Goal: Information Seeking & Learning: Learn about a topic

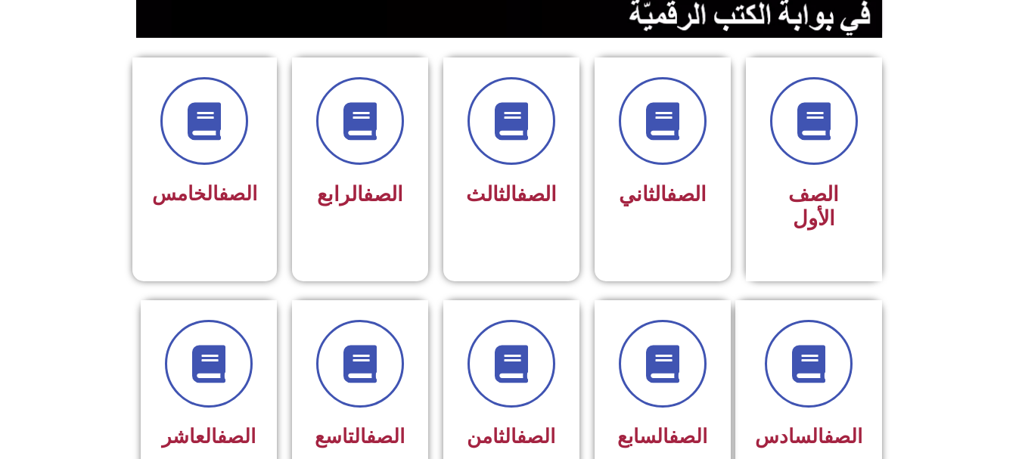
scroll to position [370, 0]
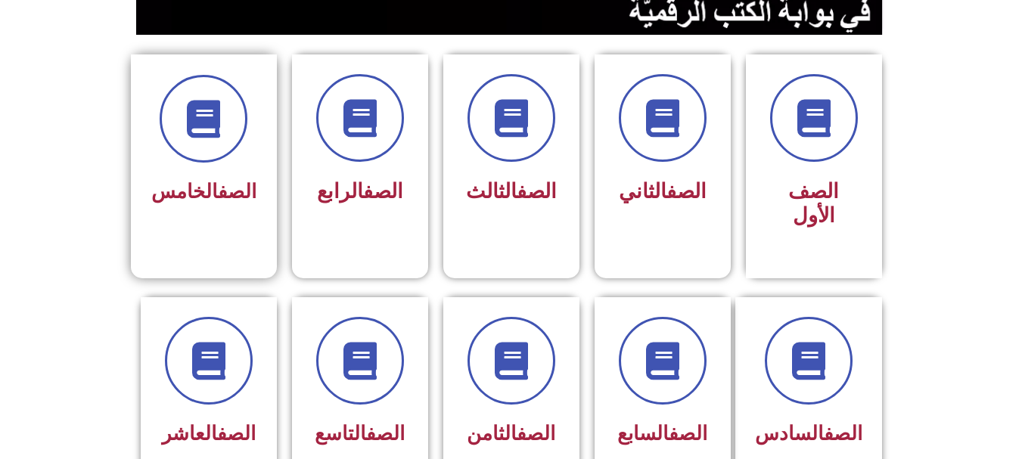
click at [235, 166] on div "الصف الخامس" at bounding box center [203, 143] width 105 height 136
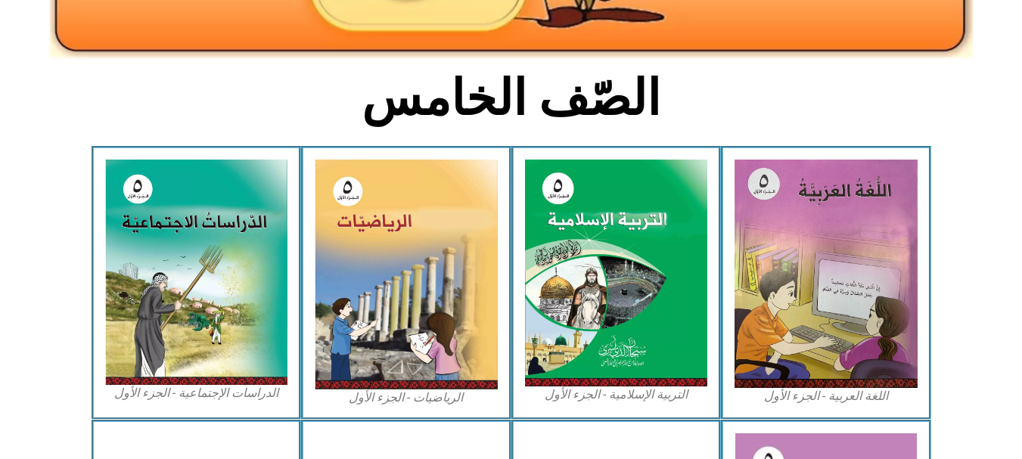
scroll to position [347, 0]
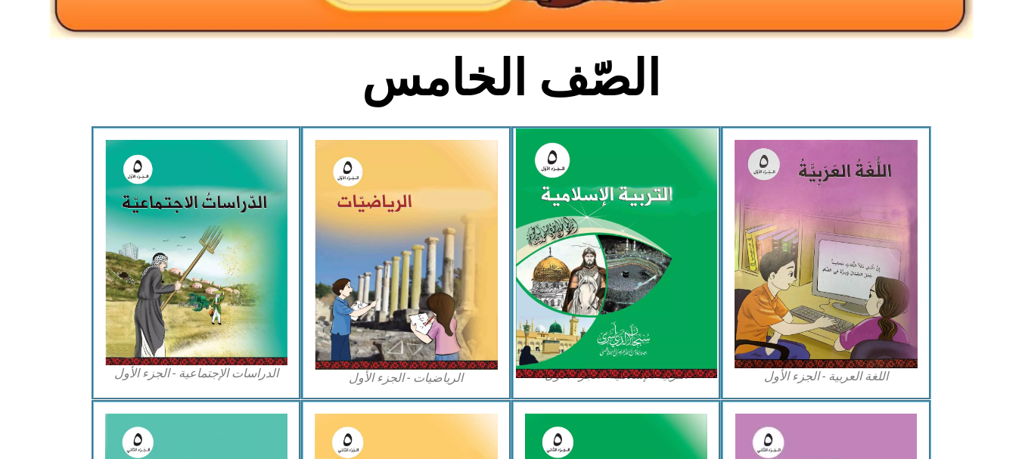
click at [583, 236] on img at bounding box center [615, 254] width 201 height 250
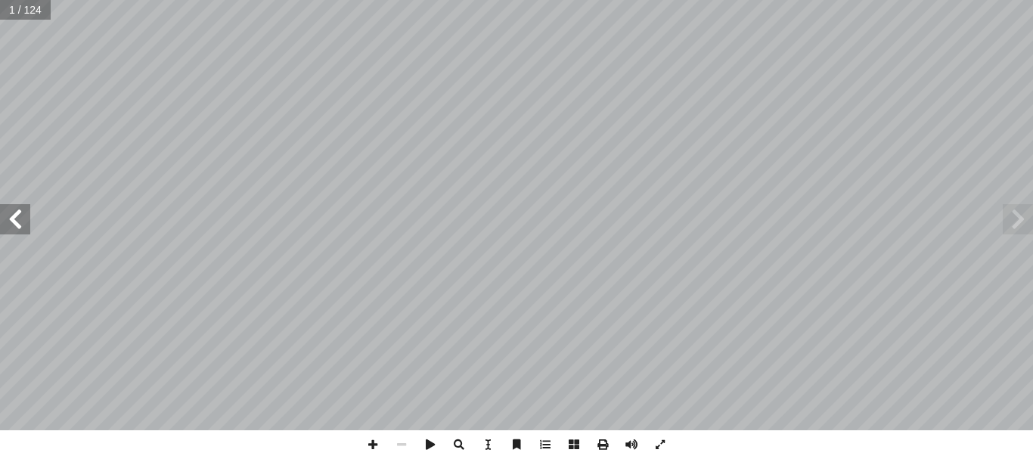
click at [10, 219] on span at bounding box center [15, 219] width 30 height 30
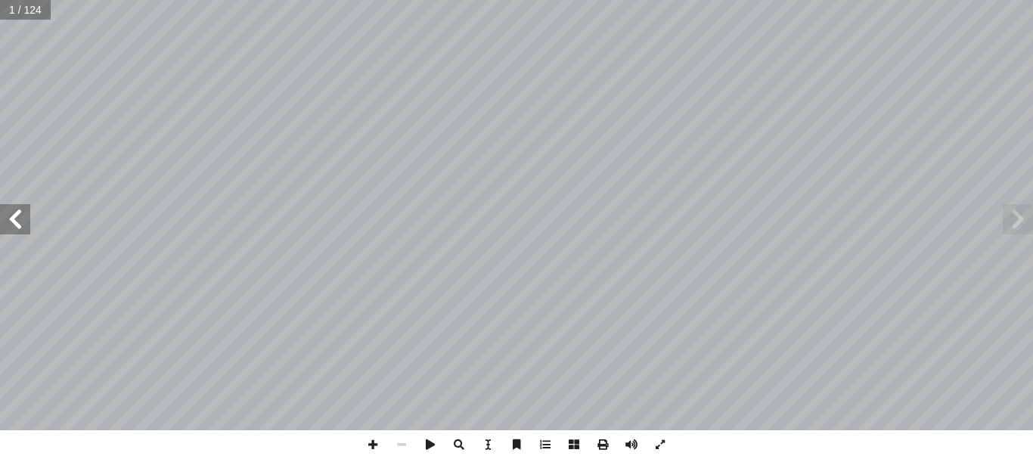
click at [10, 219] on span at bounding box center [15, 219] width 30 height 30
click at [1019, 220] on span at bounding box center [1018, 219] width 30 height 30
click at [14, 210] on span at bounding box center [15, 219] width 30 height 30
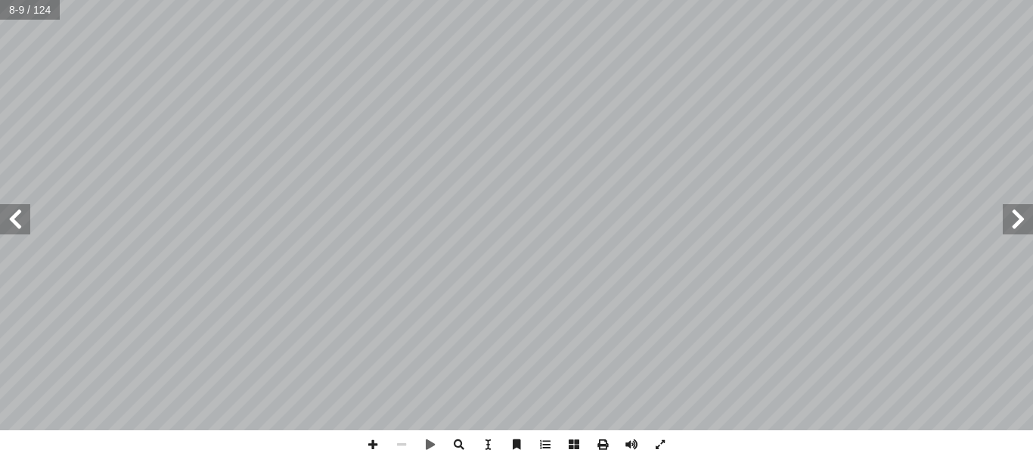
click at [20, 218] on span at bounding box center [15, 219] width 30 height 30
click at [1024, 219] on span at bounding box center [1018, 219] width 30 height 30
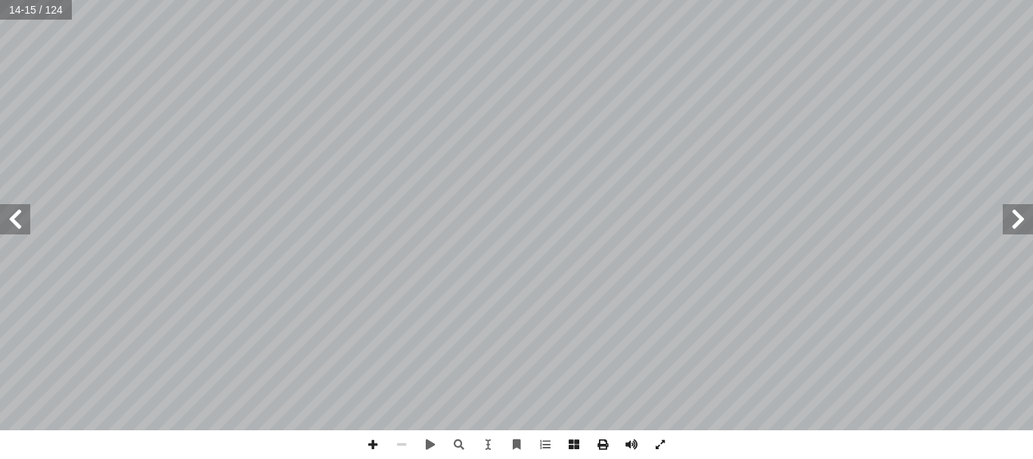
click at [1024, 219] on span at bounding box center [1018, 219] width 30 height 30
click at [12, 226] on span at bounding box center [15, 219] width 30 height 30
click at [13, 219] on span at bounding box center [15, 219] width 30 height 30
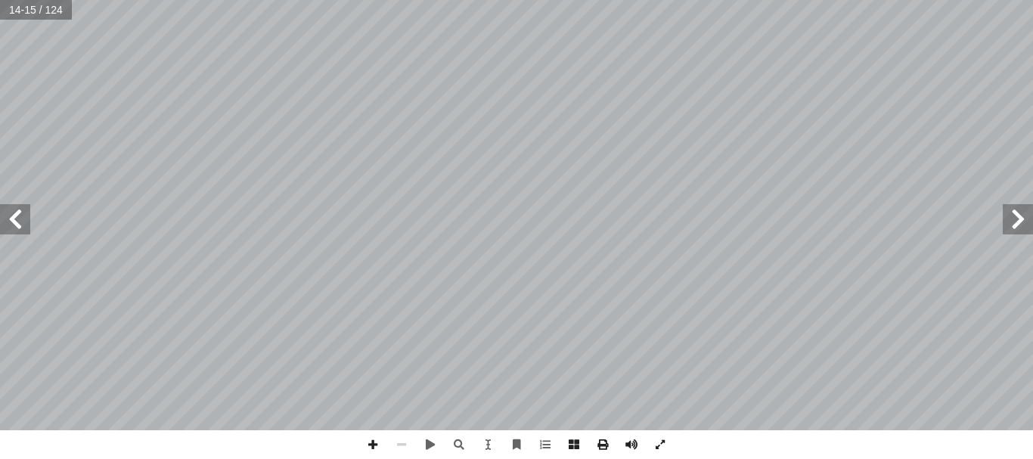
click at [13, 219] on span at bounding box center [15, 219] width 30 height 30
click at [1018, 216] on span at bounding box center [1018, 219] width 30 height 30
click at [17, 222] on span at bounding box center [15, 219] width 30 height 30
click at [1029, 225] on span at bounding box center [1018, 219] width 30 height 30
click at [11, 217] on span at bounding box center [15, 219] width 30 height 30
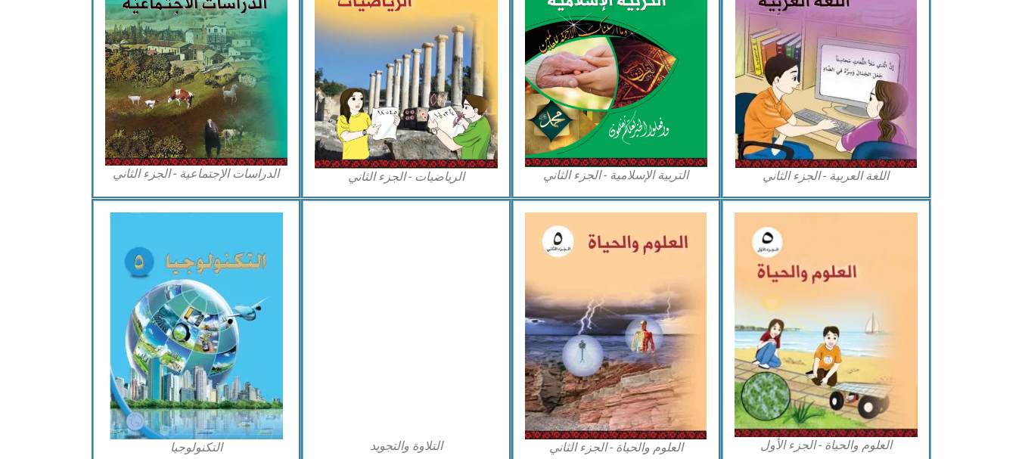
scroll to position [822, 0]
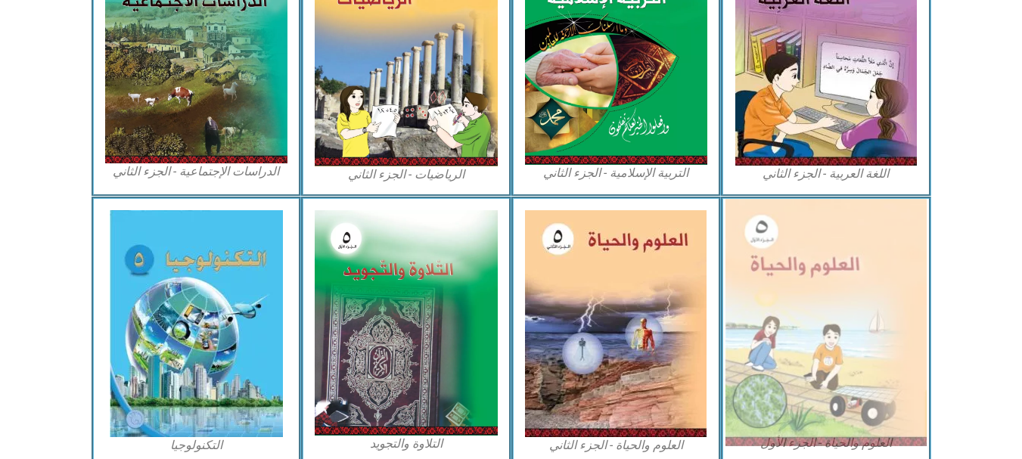
click at [872, 316] on img at bounding box center [826, 322] width 201 height 247
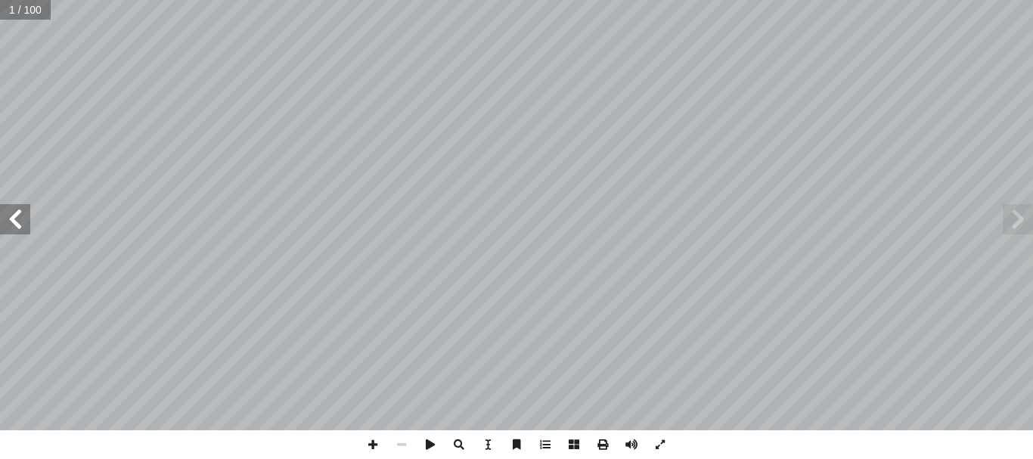
click at [17, 219] on span at bounding box center [15, 219] width 30 height 30
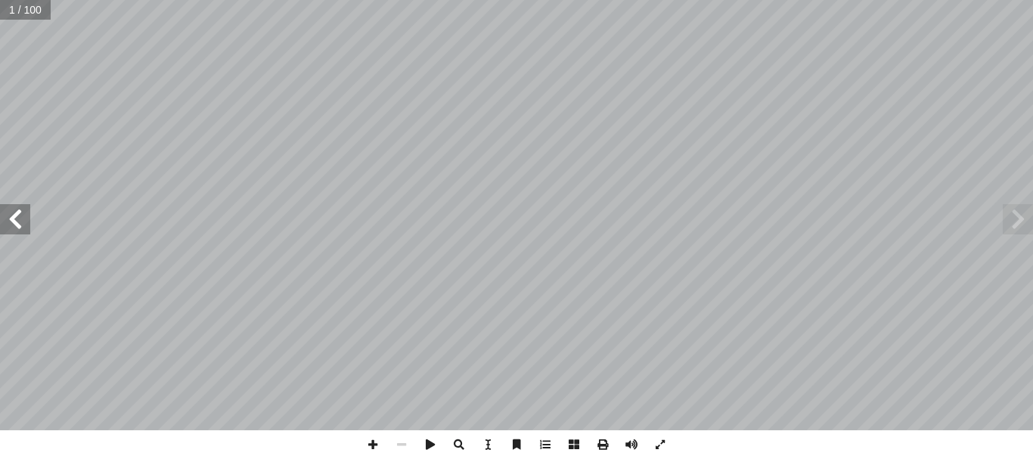
click at [17, 219] on span at bounding box center [15, 219] width 30 height 30
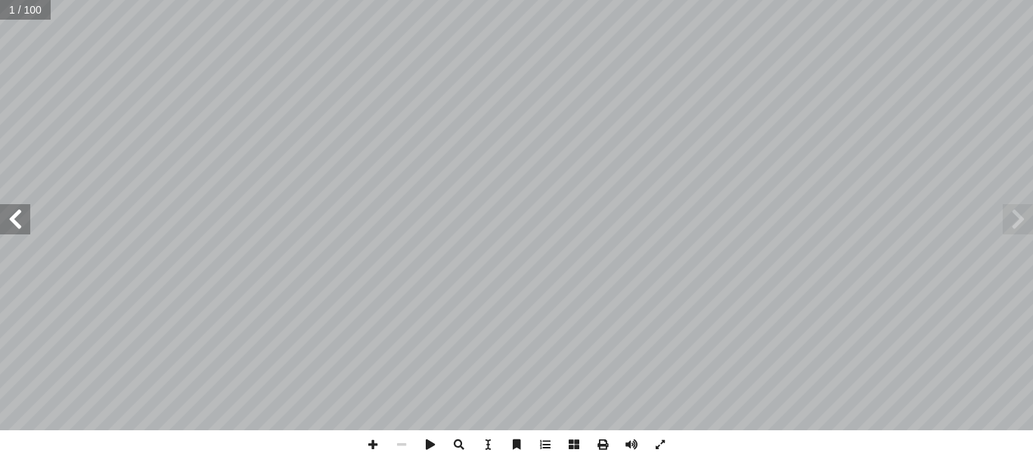
click at [17, 219] on span at bounding box center [15, 219] width 30 height 30
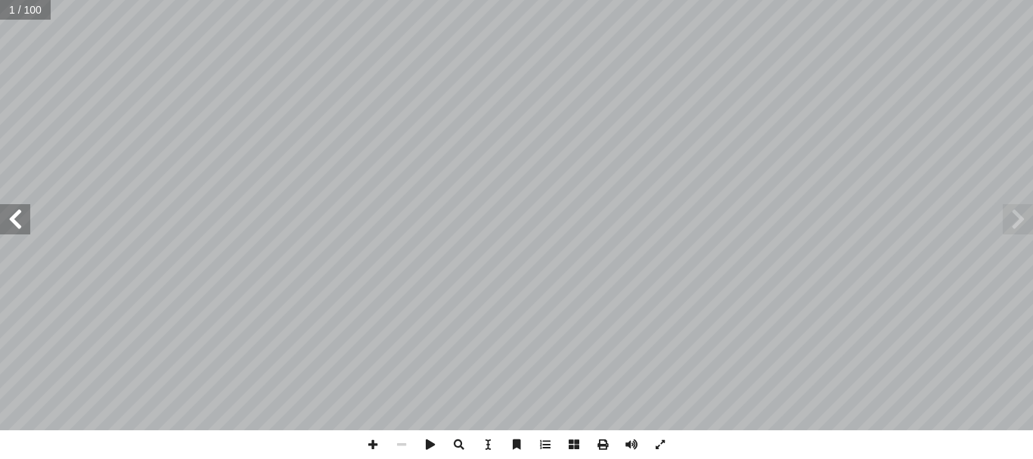
click at [17, 219] on span at bounding box center [15, 219] width 30 height 30
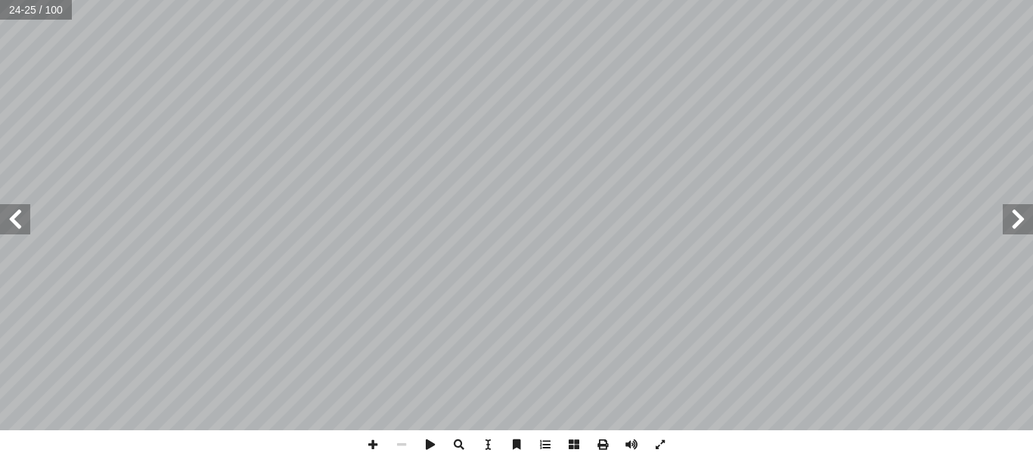
click at [17, 219] on span at bounding box center [15, 219] width 30 height 30
